Goal: Task Accomplishment & Management: Use online tool/utility

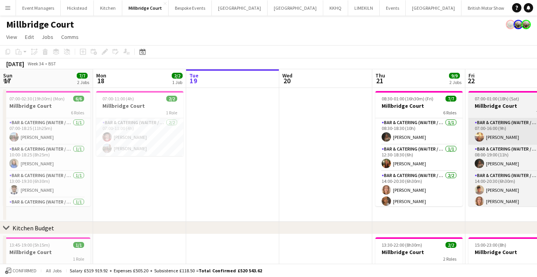
scroll to position [0, 260]
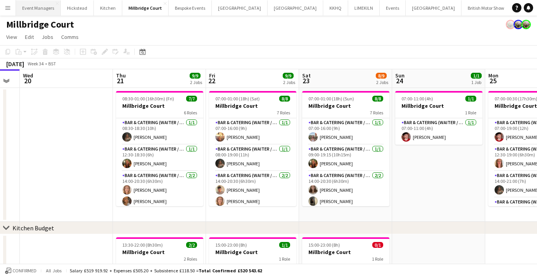
click at [42, 8] on button "Event Managers Close" at bounding box center [38, 7] width 45 height 15
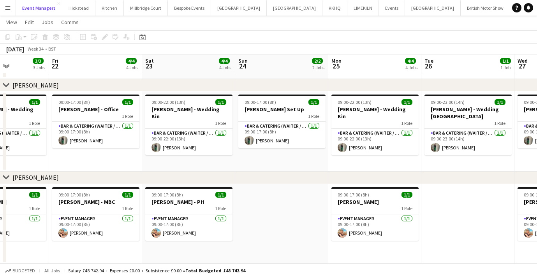
scroll to position [0, 249]
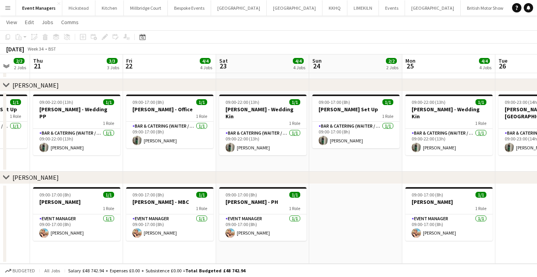
click at [233, 159] on app-date-cell "09:00-22:00 (13h) 1/1 [PERSON_NAME] - Wedding Kin 1 Role Bar & Catering (Waiter…" at bounding box center [262, 132] width 93 height 80
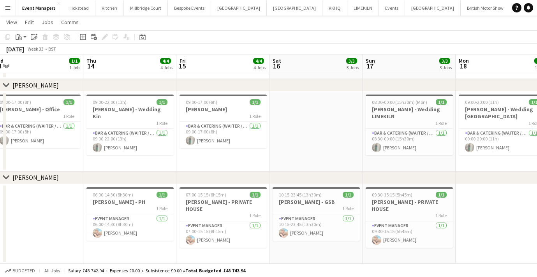
scroll to position [0, 326]
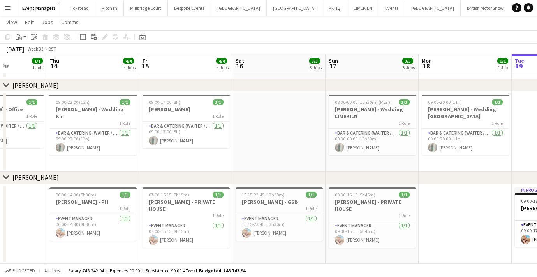
click at [272, 154] on app-date-cell at bounding box center [279, 132] width 93 height 80
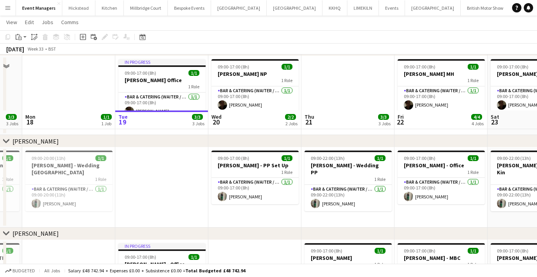
scroll to position [180, 0]
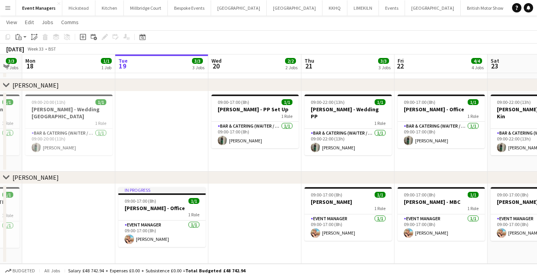
click at [251, 237] on app-date-cell at bounding box center [254, 224] width 93 height 80
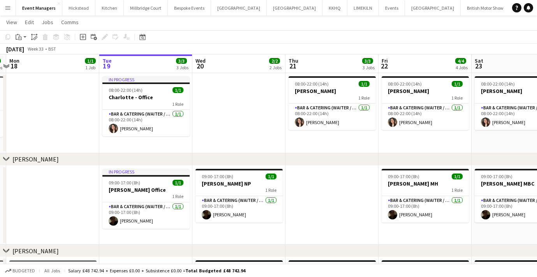
scroll to position [0, 0]
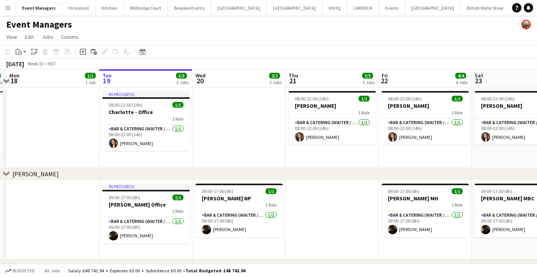
click at [231, 140] on app-date-cell at bounding box center [238, 128] width 93 height 80
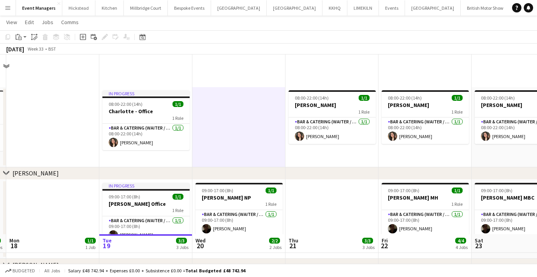
scroll to position [180, 0]
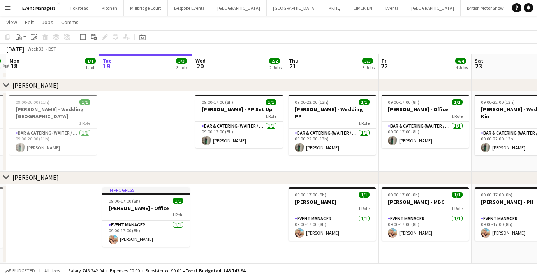
click at [230, 234] on app-date-cell at bounding box center [238, 224] width 93 height 80
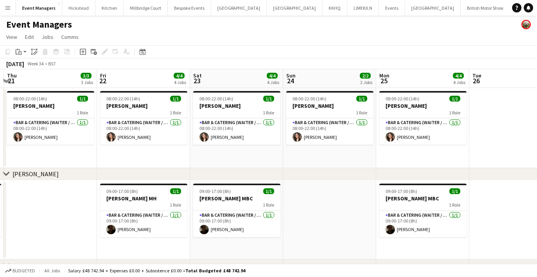
scroll to position [0, 180]
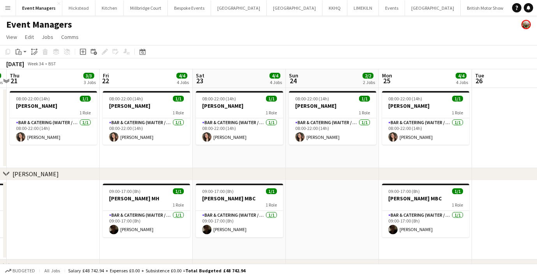
click at [319, 226] on app-date-cell at bounding box center [332, 220] width 93 height 79
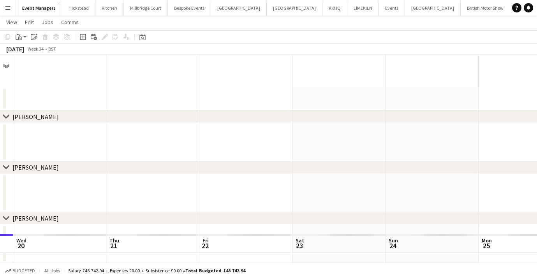
scroll to position [0, 0]
